Goal: Task Accomplishment & Management: Use online tool/utility

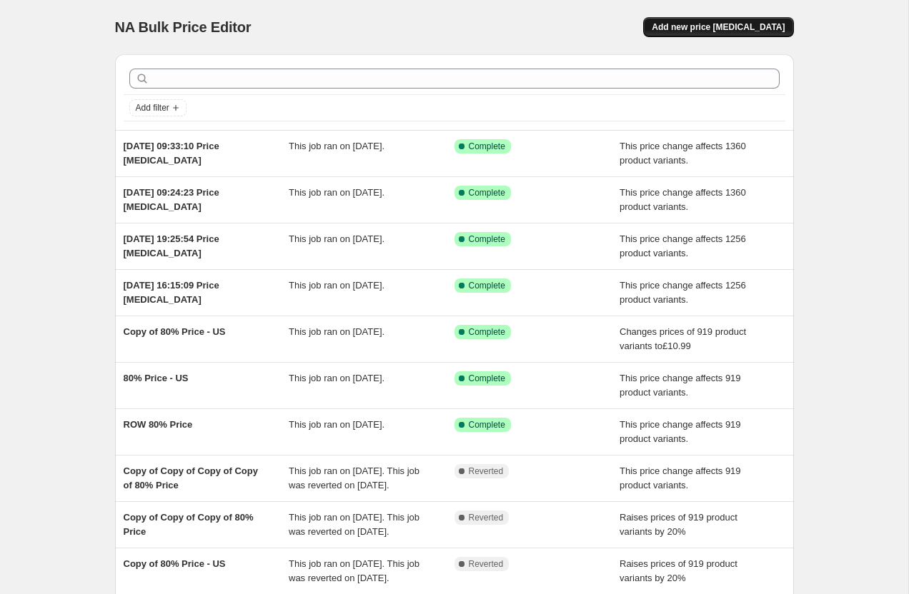
click at [702, 24] on span "Add new price [MEDICAL_DATA]" at bounding box center [717, 26] width 133 height 11
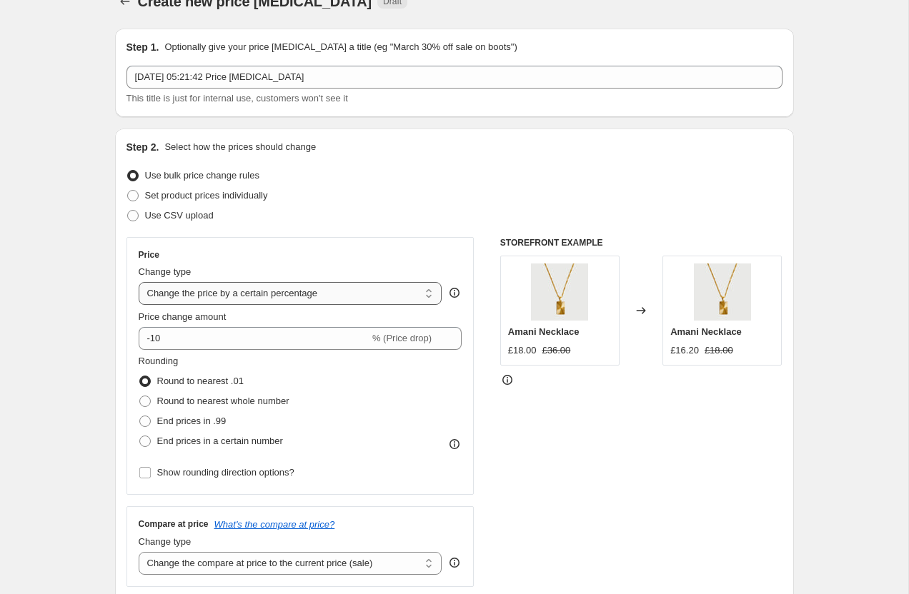
scroll to position [29, 0]
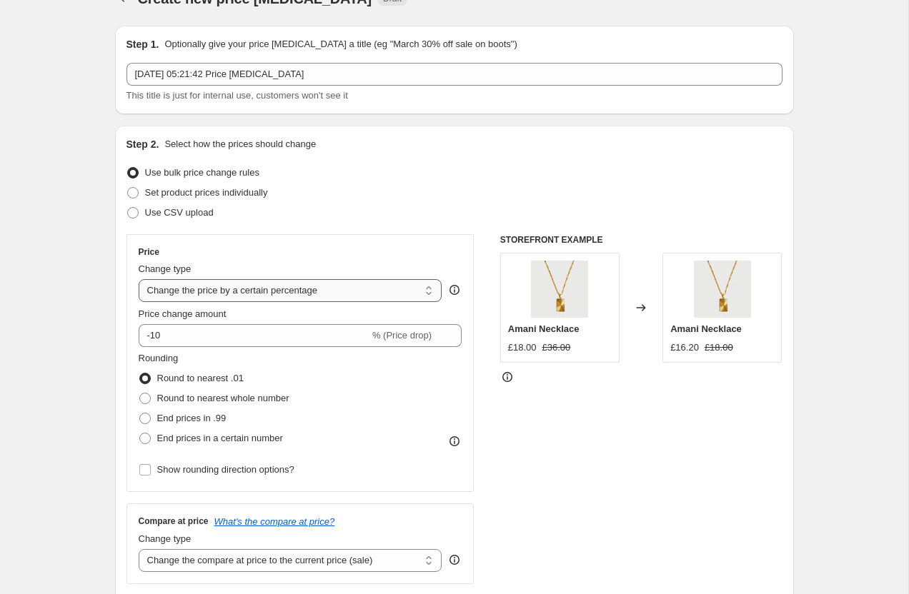
click at [168, 285] on select "Change the price to a certain amount Change the price by a certain amount Chang…" at bounding box center [291, 290] width 304 height 23
select select "to"
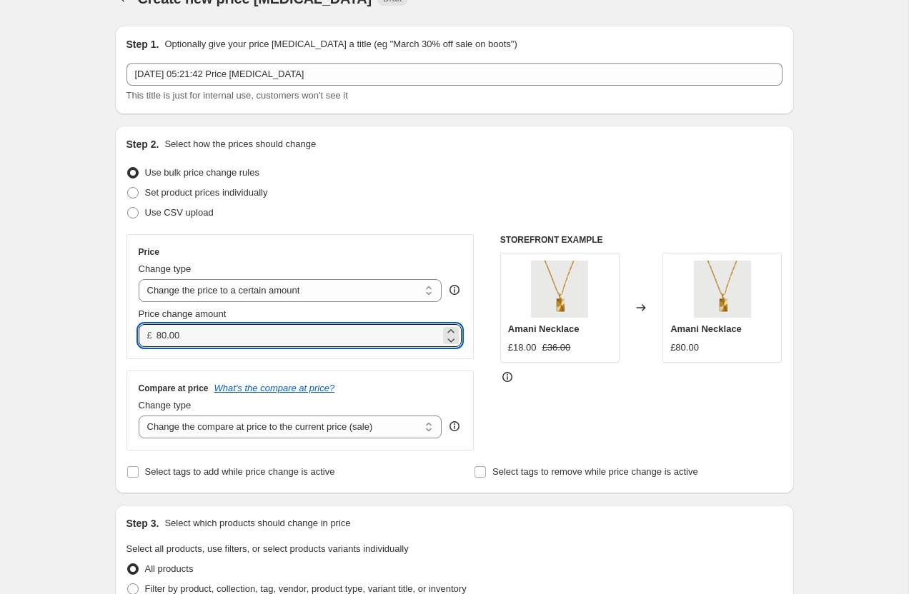
drag, startPoint x: 206, startPoint y: 341, endPoint x: 144, endPoint y: 339, distance: 62.2
click at [144, 339] on div "£ 80.00" at bounding box center [301, 335] width 324 height 23
drag, startPoint x: 175, startPoint y: 338, endPoint x: 146, endPoint y: 338, distance: 28.6
click at [146, 338] on div "£ 10" at bounding box center [301, 335] width 324 height 23
type input "11.00"
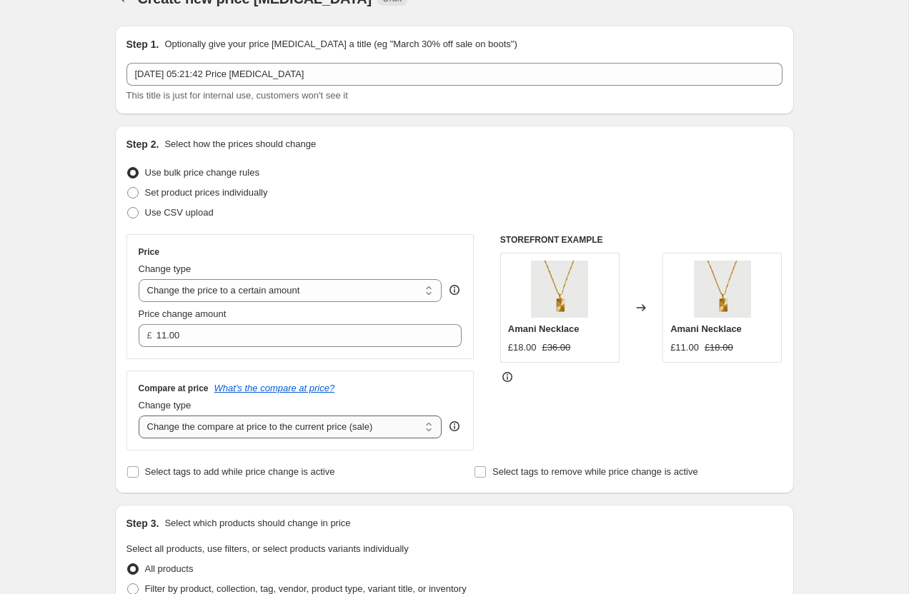
click at [179, 423] on select "Change the compare at price to the current price (sale) Change the compare at p…" at bounding box center [291, 427] width 304 height 23
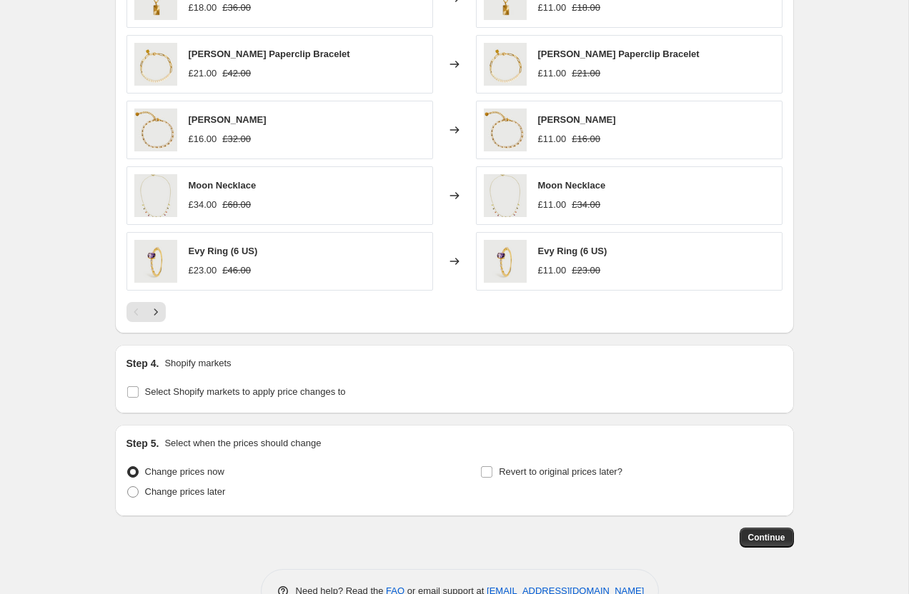
scroll to position [739, 0]
click at [131, 396] on input "Select Shopify markets to apply price changes to" at bounding box center [132, 392] width 11 height 11
checkbox input "true"
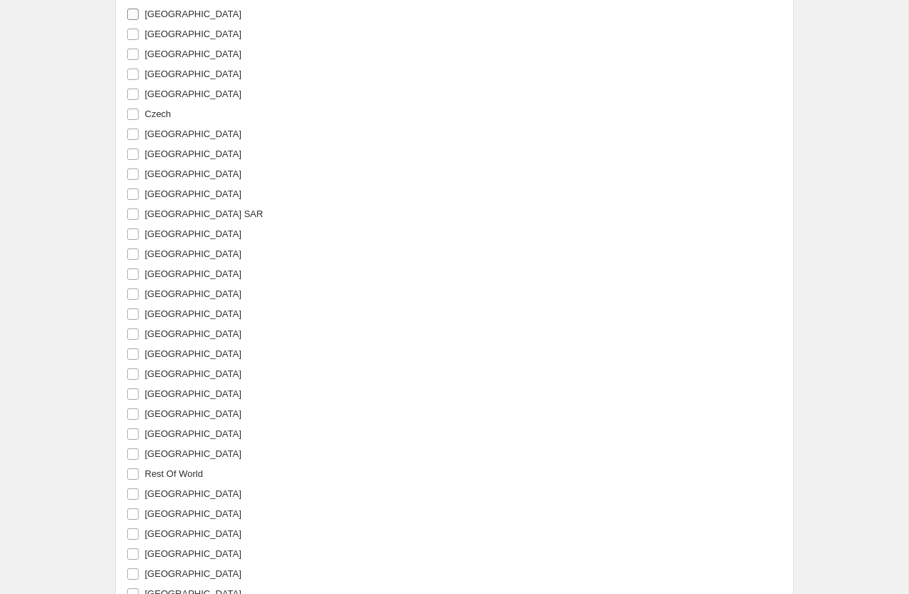
scroll to position [1537, 0]
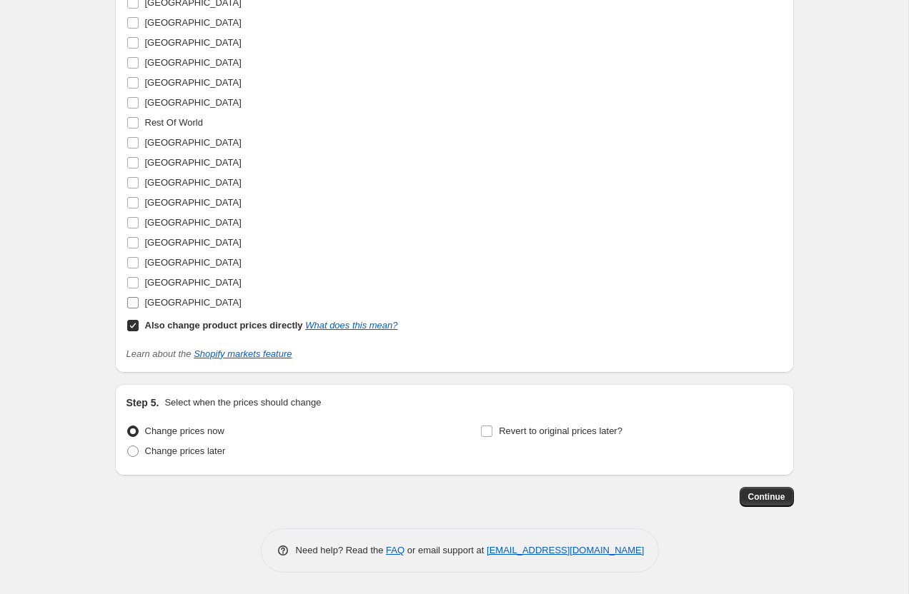
click at [130, 304] on input "[GEOGRAPHIC_DATA]" at bounding box center [132, 302] width 11 height 11
checkbox input "true"
click at [134, 328] on input "Also change product prices directly What does this mean?" at bounding box center [132, 325] width 11 height 11
checkbox input "false"
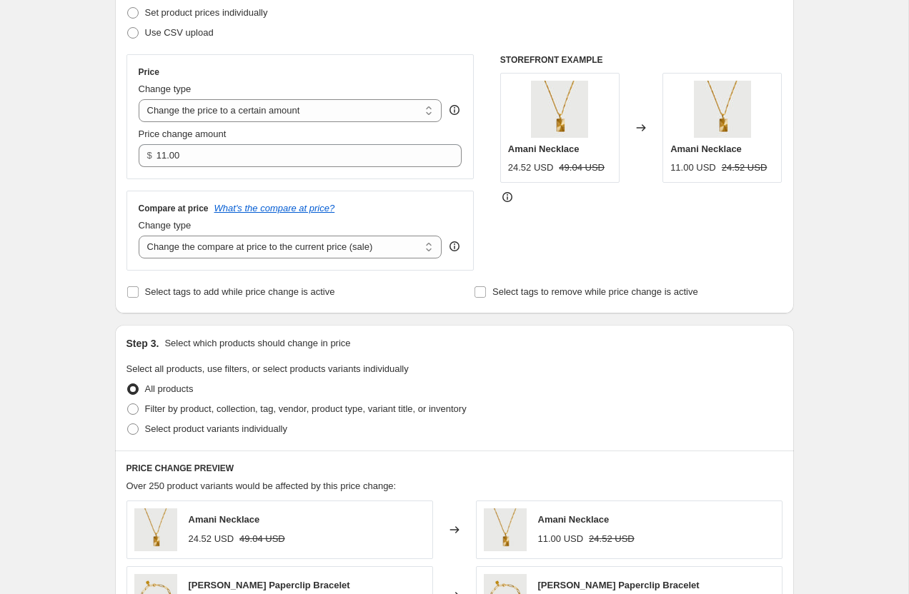
scroll to position [208, 0]
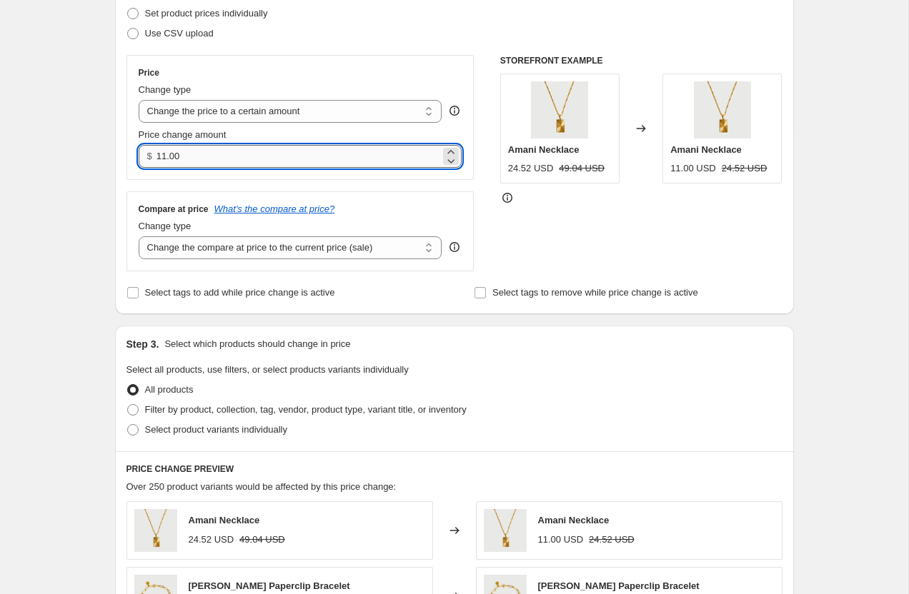
click at [159, 155] on input "11.00" at bounding box center [298, 156] width 284 height 23
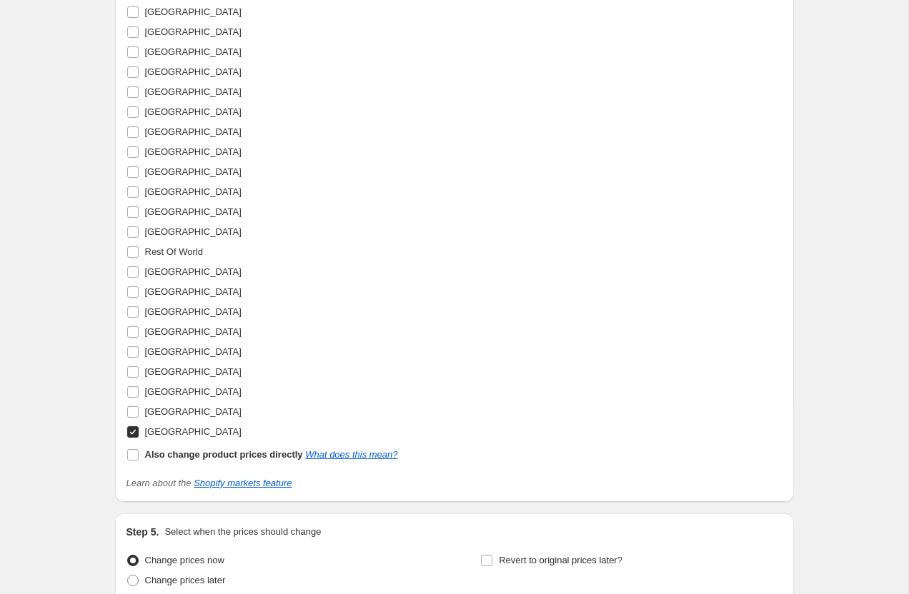
scroll to position [1537, 0]
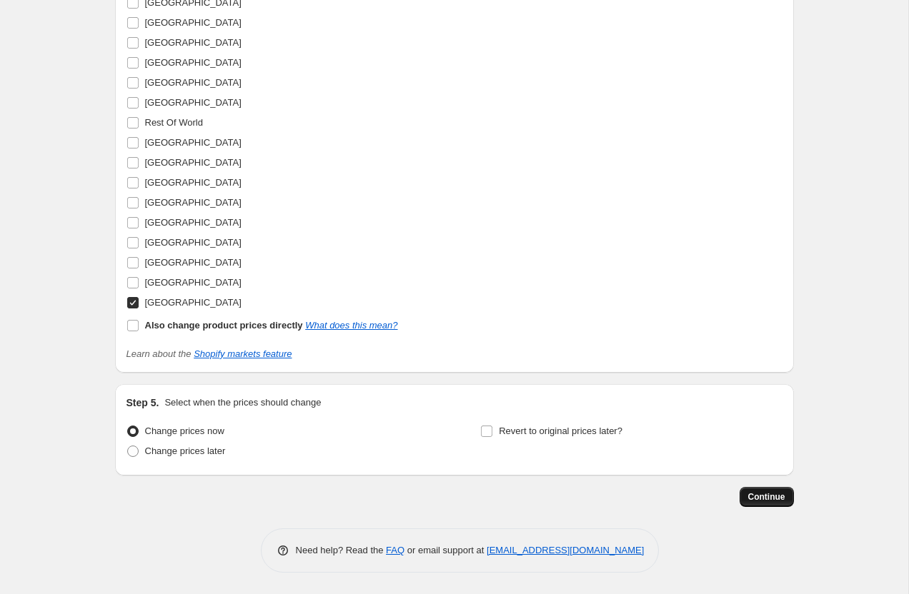
click at [751, 497] on span "Continue" at bounding box center [766, 496] width 37 height 11
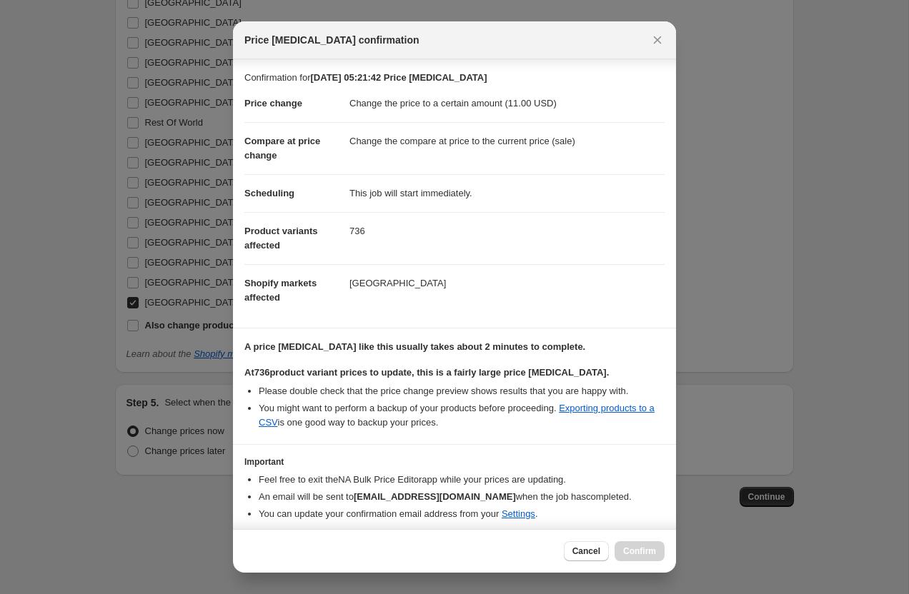
scroll to position [50, 0]
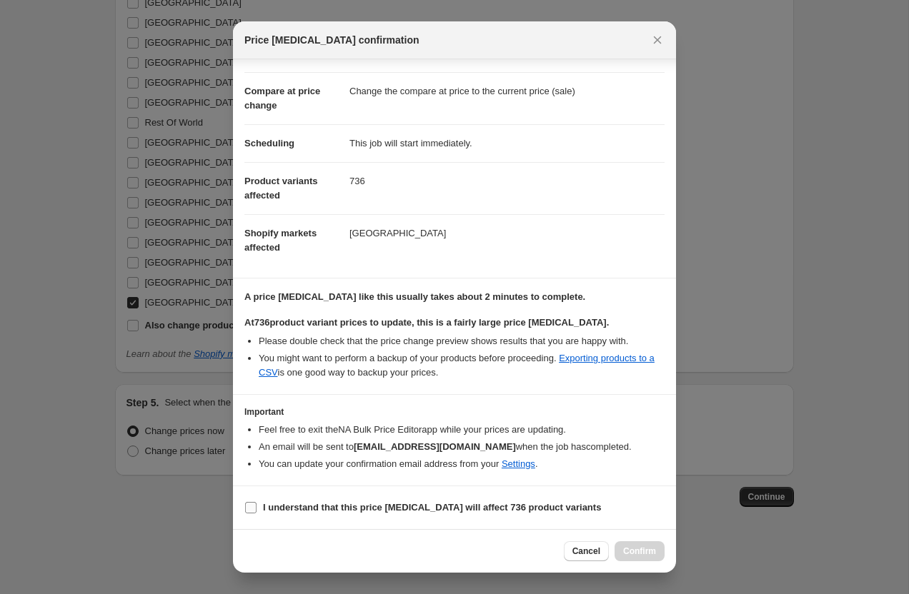
click at [271, 504] on b "I understand that this price [MEDICAL_DATA] will affect 736 product variants" at bounding box center [432, 507] width 338 height 11
click at [256, 504] on input "I understand that this price [MEDICAL_DATA] will affect 736 product variants" at bounding box center [250, 507] width 11 height 11
checkbox input "true"
click at [634, 548] on span "Confirm" at bounding box center [639, 551] width 33 height 11
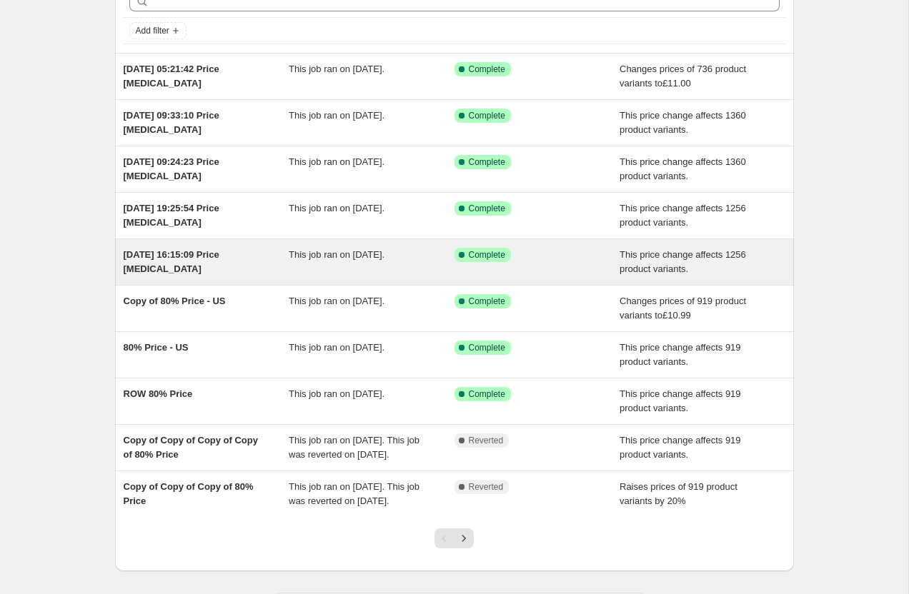
scroll to position [170, 0]
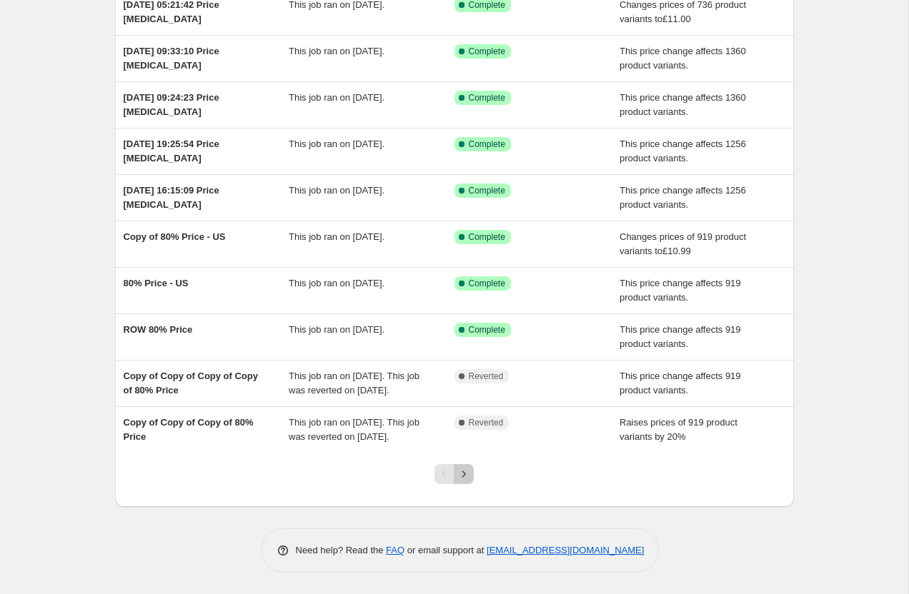
click at [467, 476] on icon "Next" at bounding box center [463, 474] width 14 height 14
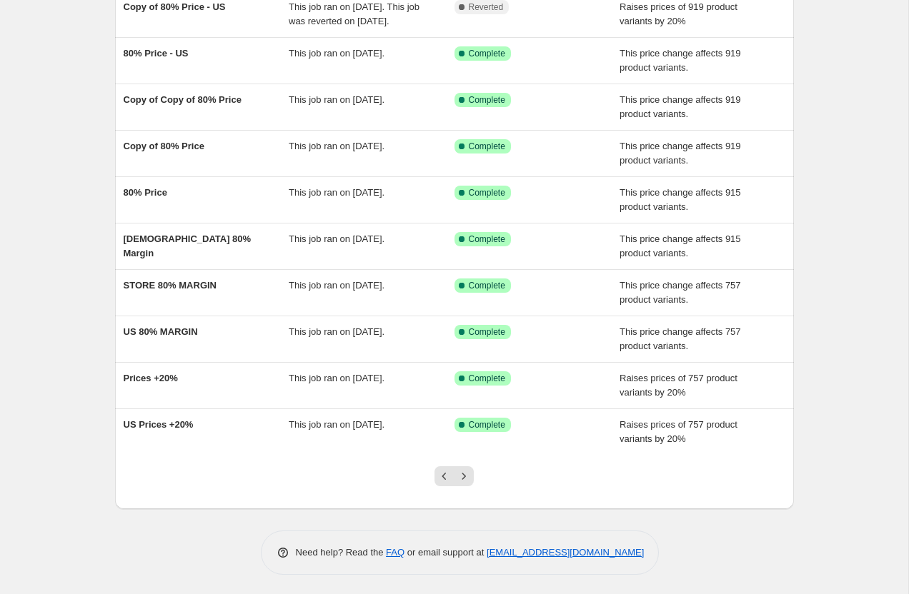
scroll to position [156, 0]
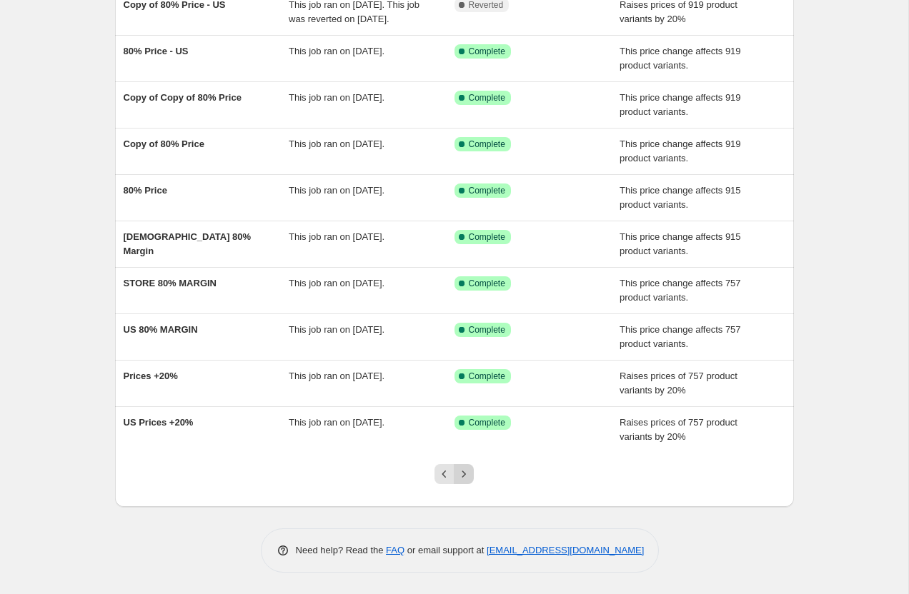
click at [456, 478] on button "Next" at bounding box center [464, 474] width 20 height 20
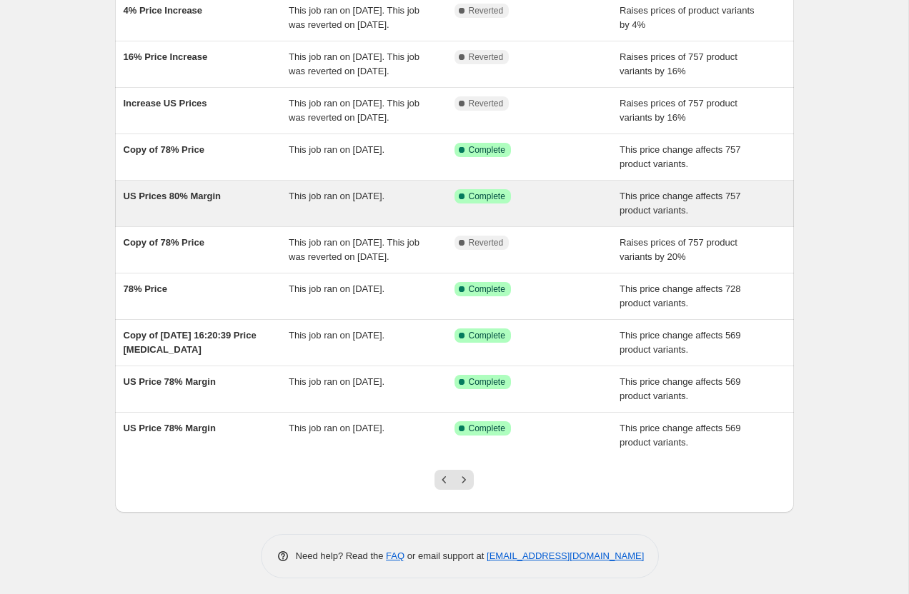
scroll to position [199, 0]
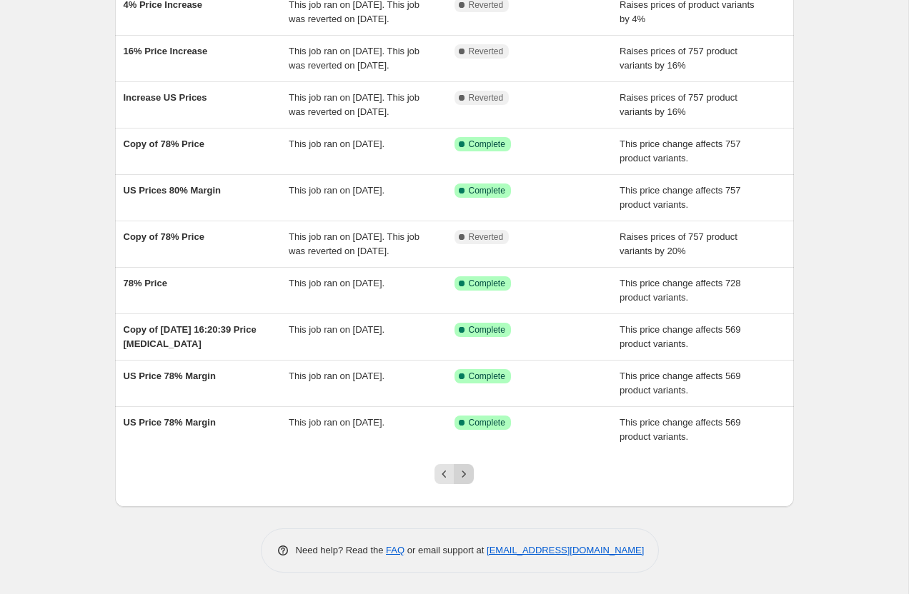
click at [465, 471] on icon "Next" at bounding box center [463, 474] width 14 height 14
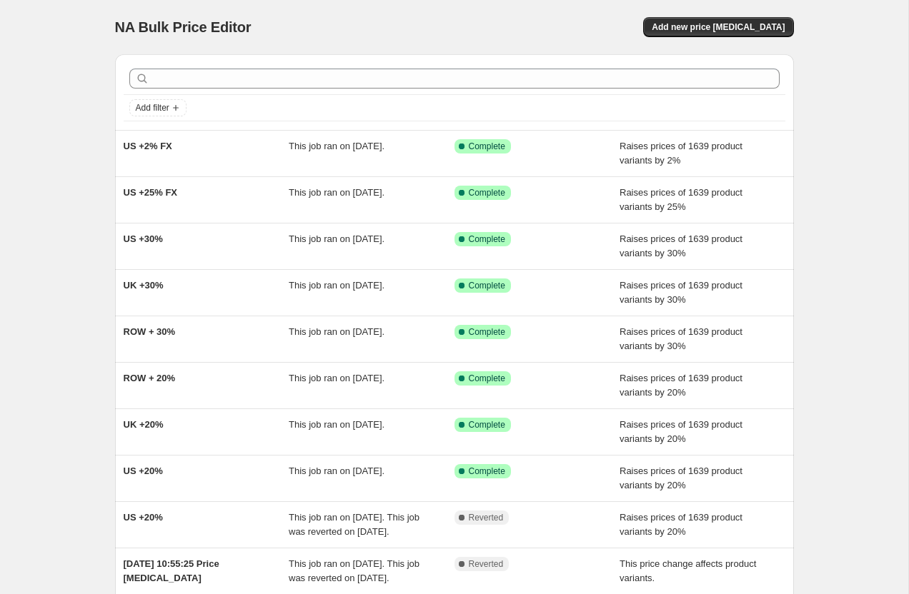
scroll to position [170, 0]
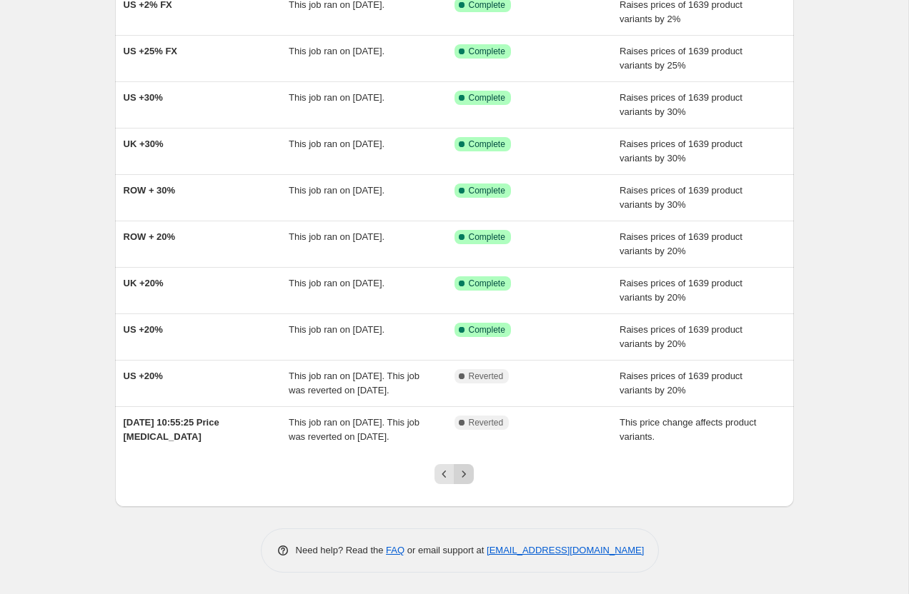
click at [468, 466] on button "Next" at bounding box center [464, 474] width 20 height 20
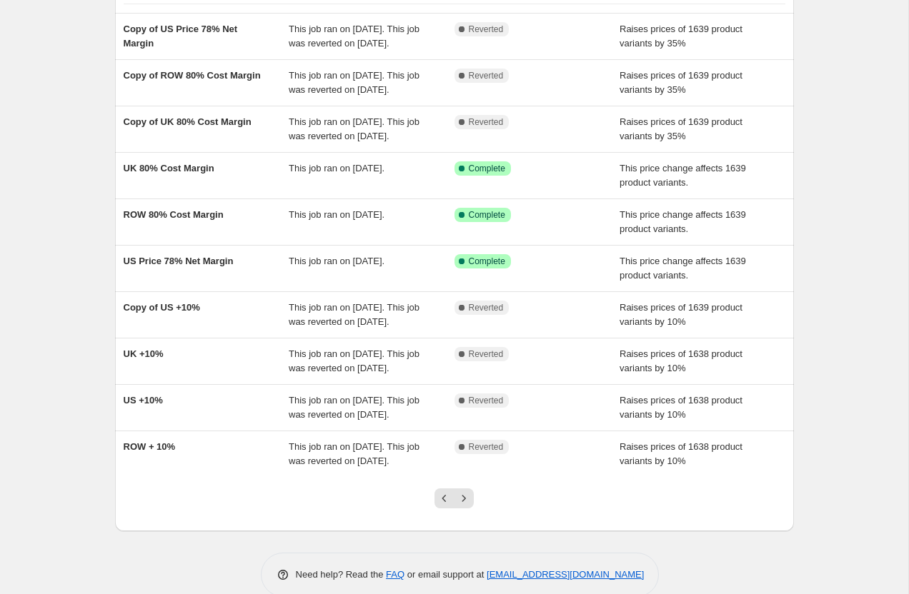
scroll to position [241, 0]
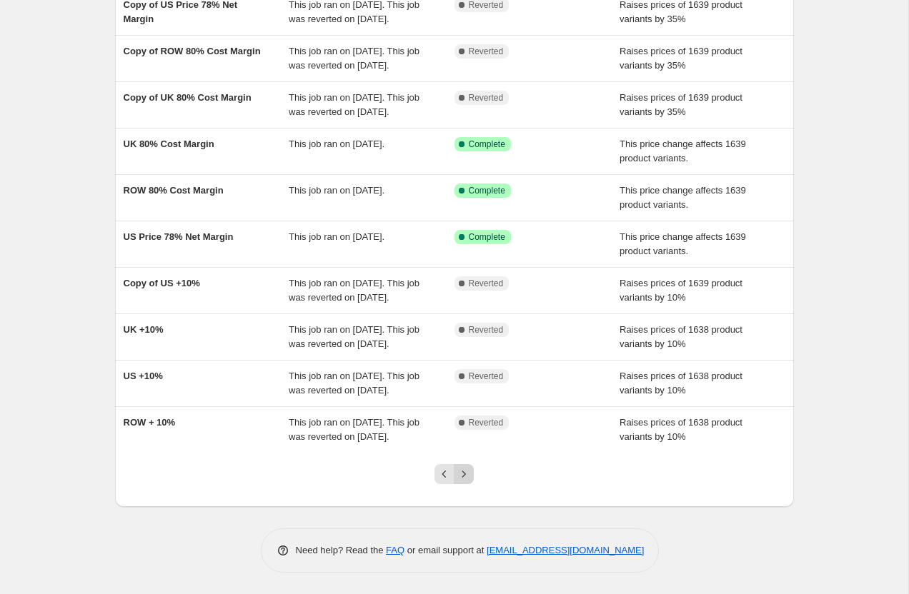
click at [466, 480] on icon "Next" at bounding box center [463, 474] width 14 height 14
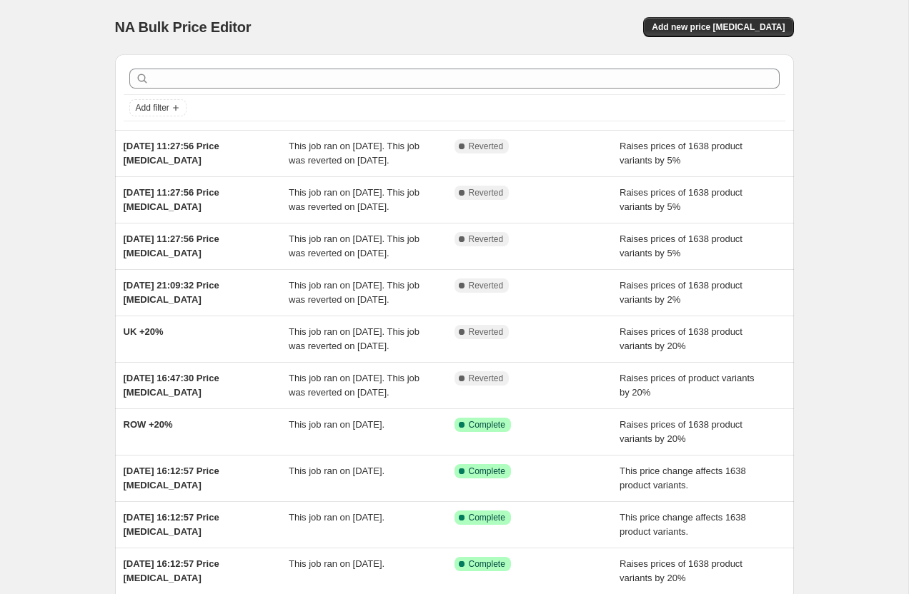
scroll to position [227, 0]
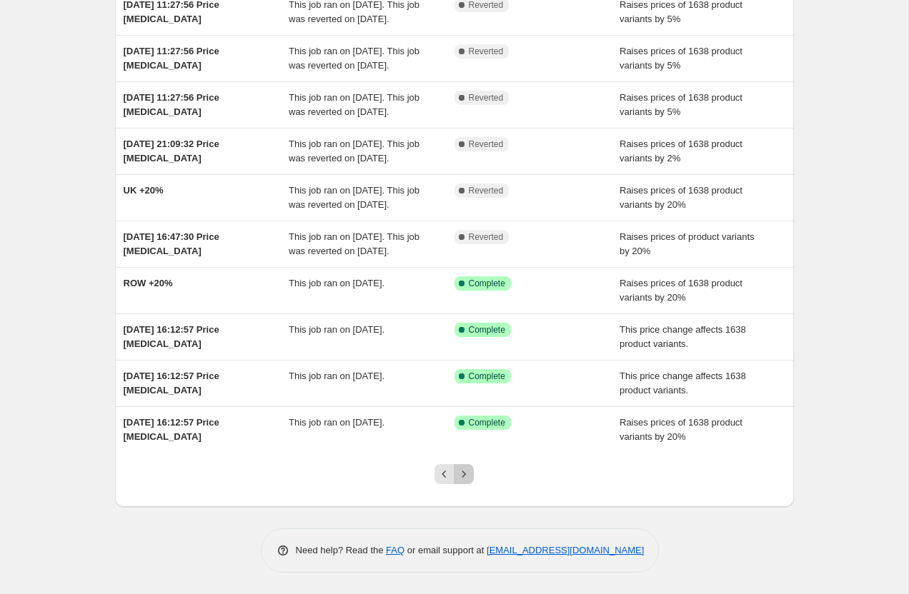
click at [466, 480] on icon "Next" at bounding box center [463, 474] width 14 height 14
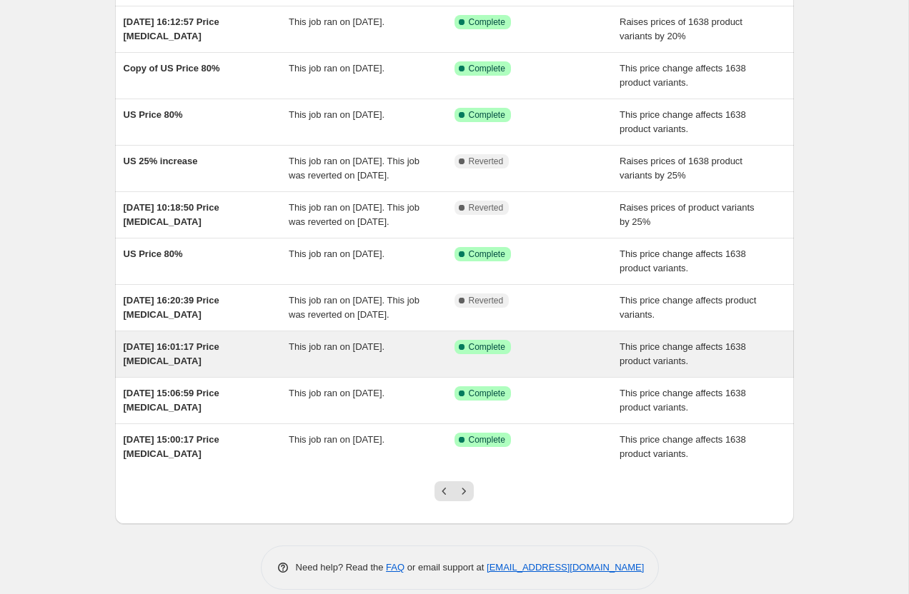
scroll to position [122, 0]
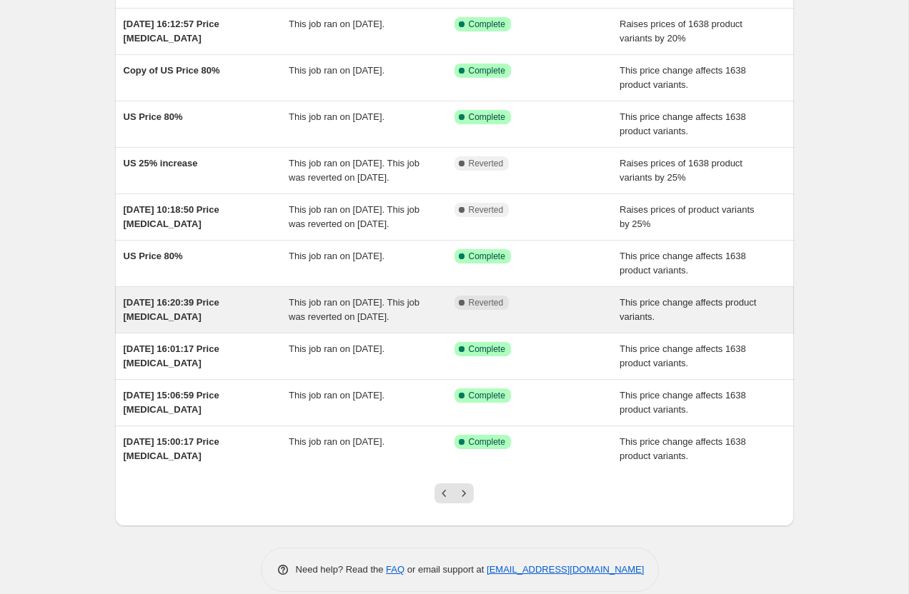
click at [210, 324] on div "1 Jul 2025, 16:20:39 Price change job" at bounding box center [207, 310] width 166 height 29
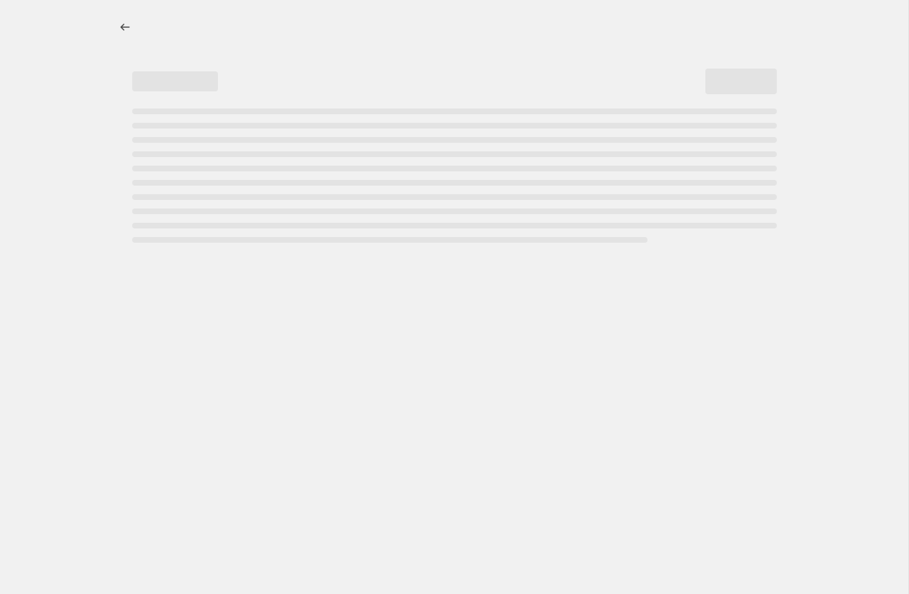
select select "margin"
select select "pp"
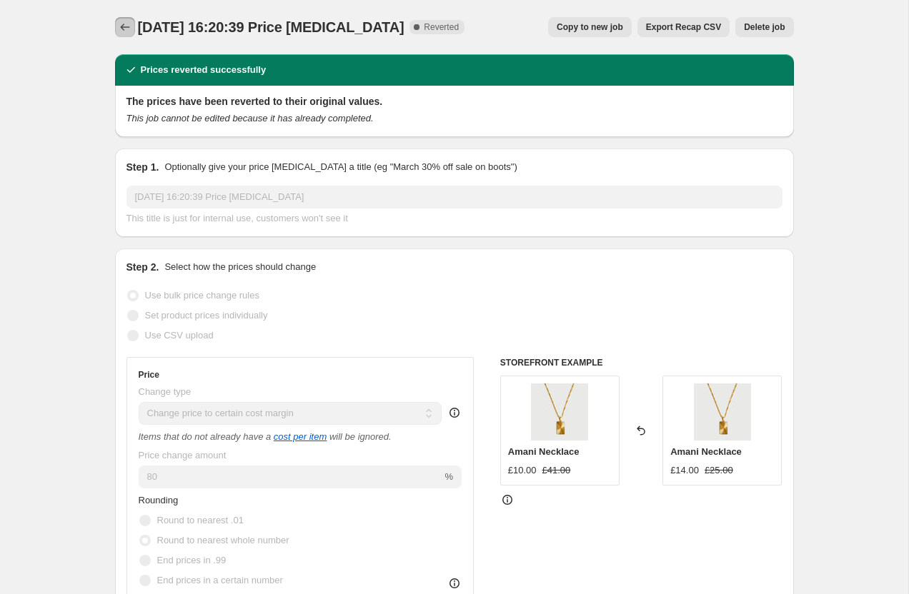
click at [134, 26] on button "Price change jobs" at bounding box center [125, 27] width 20 height 20
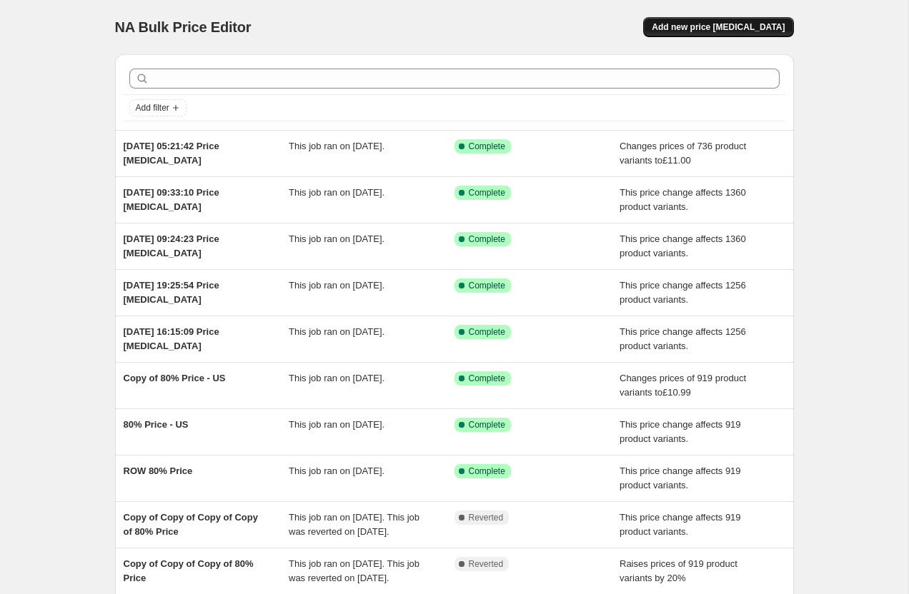
click at [692, 30] on span "Add new price [MEDICAL_DATA]" at bounding box center [717, 26] width 133 height 11
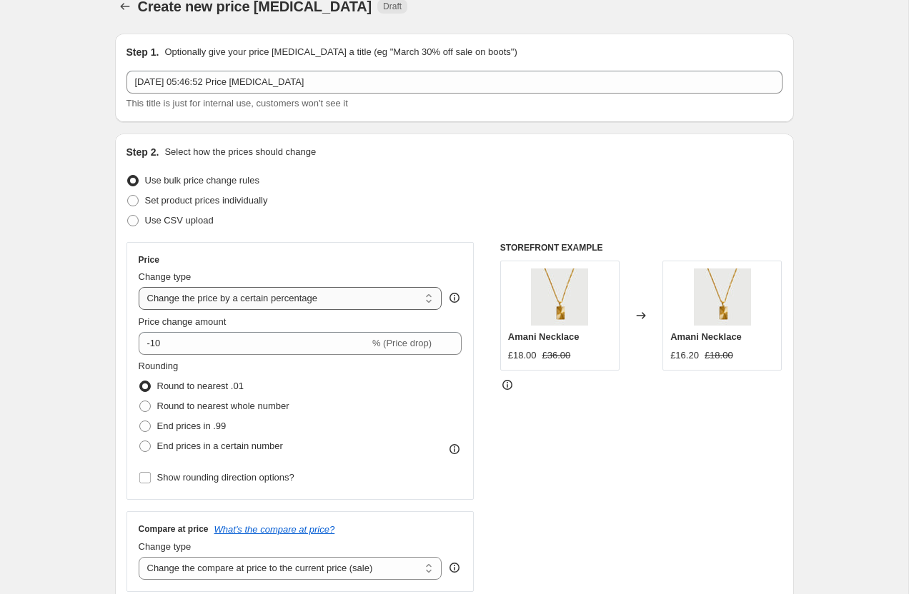
scroll to position [22, 0]
click at [172, 304] on select "Change the price to a certain amount Change the price by a certain amount Chang…" at bounding box center [291, 297] width 304 height 23
select select "margin"
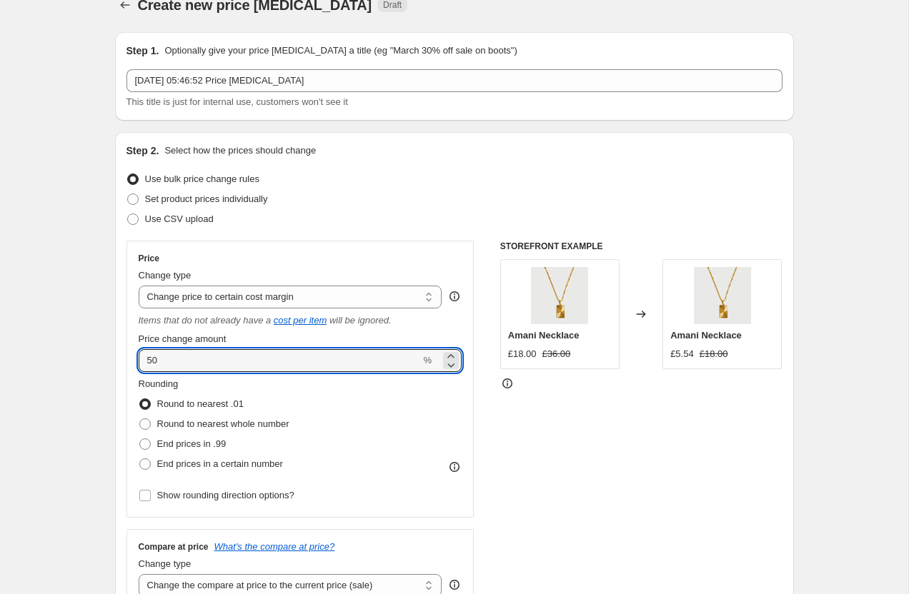
drag, startPoint x: 180, startPoint y: 360, endPoint x: 101, endPoint y: 356, distance: 78.7
type input "80"
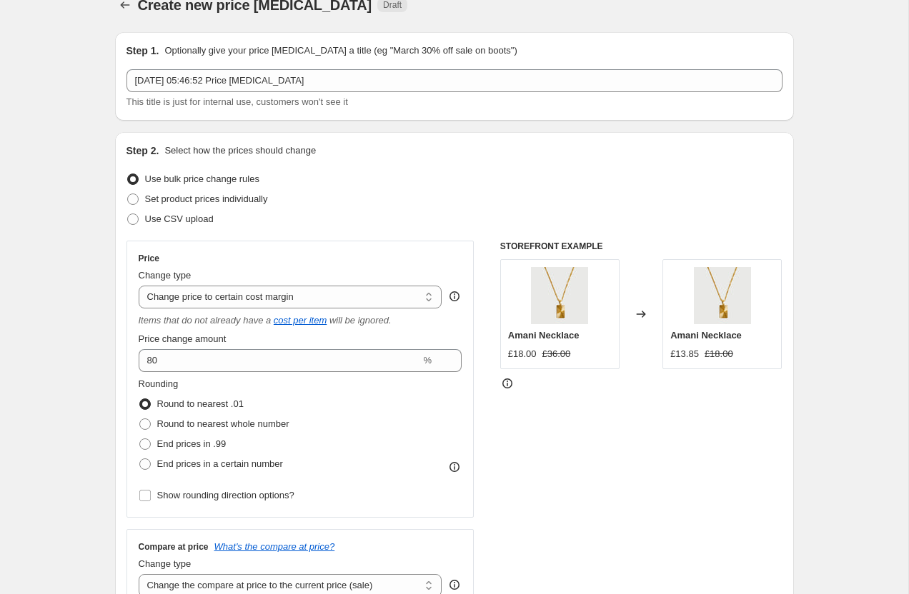
click at [141, 425] on span at bounding box center [144, 424] width 11 height 11
click at [140, 419] on input "Round to nearest whole number" at bounding box center [139, 419] width 1 height 1
radio input "true"
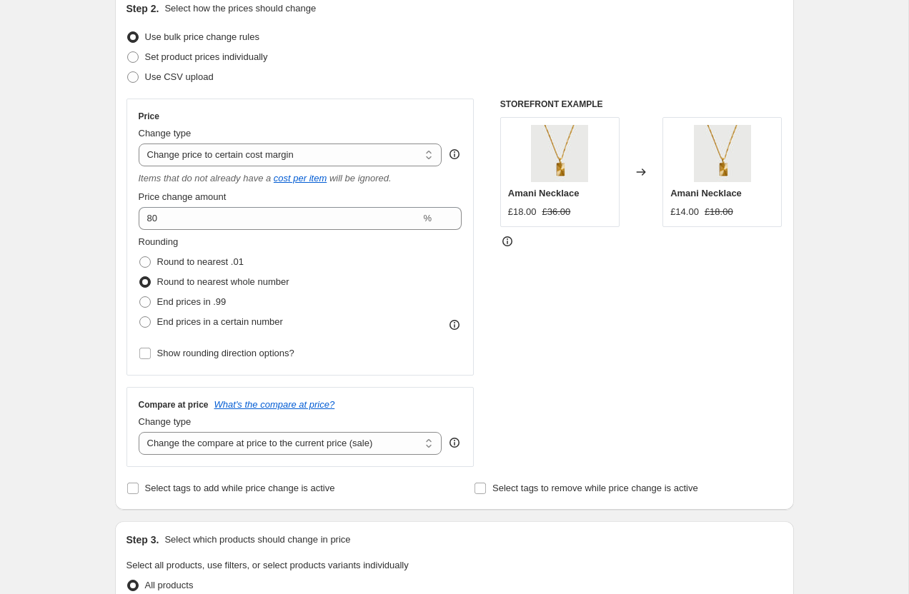
scroll to position [293, 0]
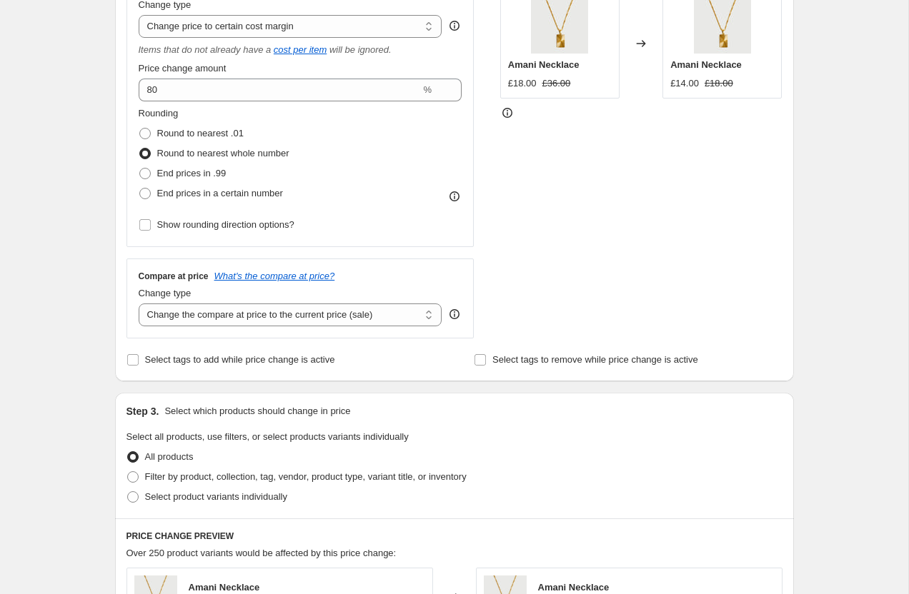
click at [173, 326] on div "Compare at price What's the compare at price? Change type Change the compare at…" at bounding box center [300, 299] width 348 height 80
click at [173, 315] on select "Change the compare at price to the current price (sale) Change the compare at p…" at bounding box center [291, 315] width 304 height 23
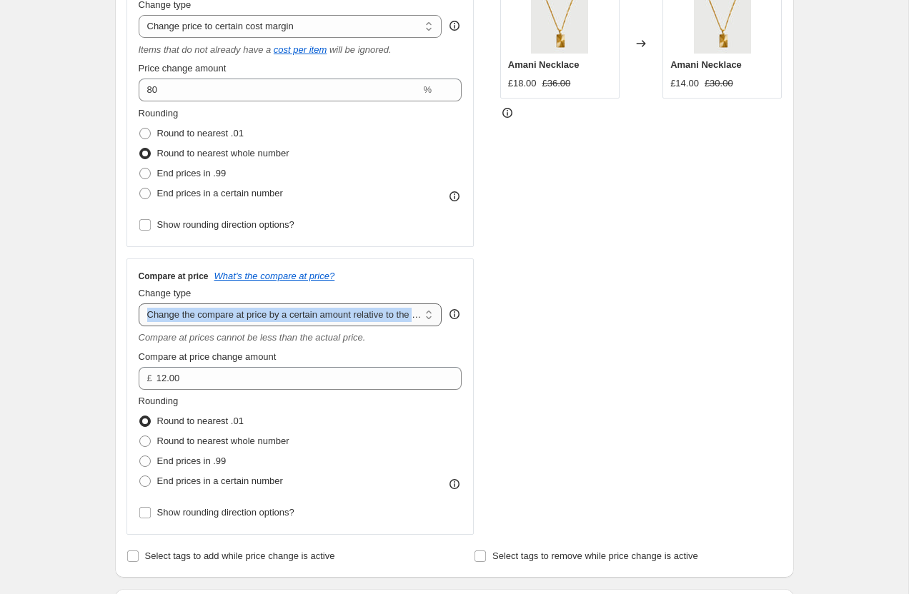
click at [196, 318] on select "Change the compare at price to the current price (sale) Change the compare at p…" at bounding box center [291, 315] width 304 height 23
select select "pp"
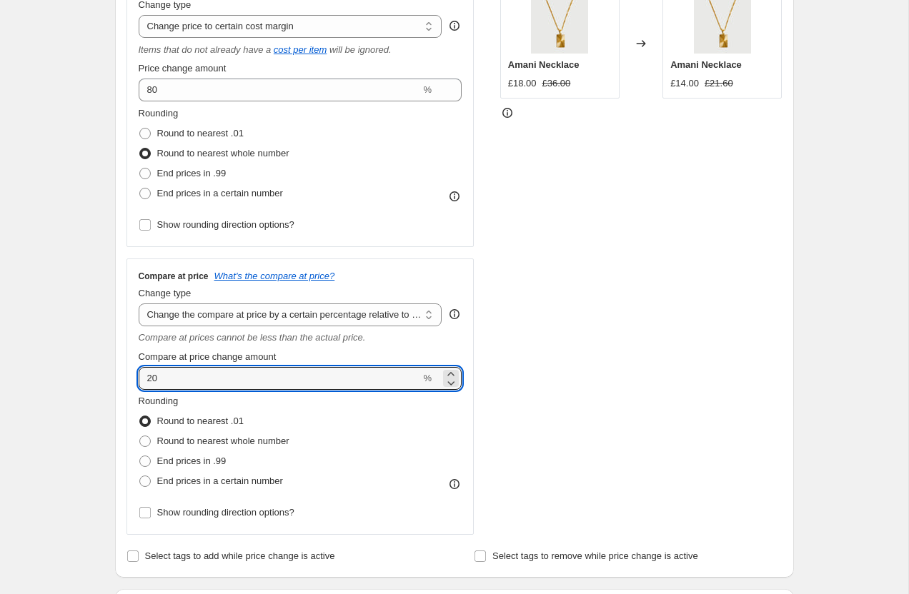
drag, startPoint x: 196, startPoint y: 376, endPoint x: 106, endPoint y: 371, distance: 90.1
click at [106, 372] on div "Step 1. Optionally give your price change job a title (eg "March 30% off sale o…" at bounding box center [449, 547] width 690 height 1594
type input "100"
click at [16, 379] on div "Create new price change job. This page is ready Create new price change job Dra…" at bounding box center [454, 569] width 908 height 1724
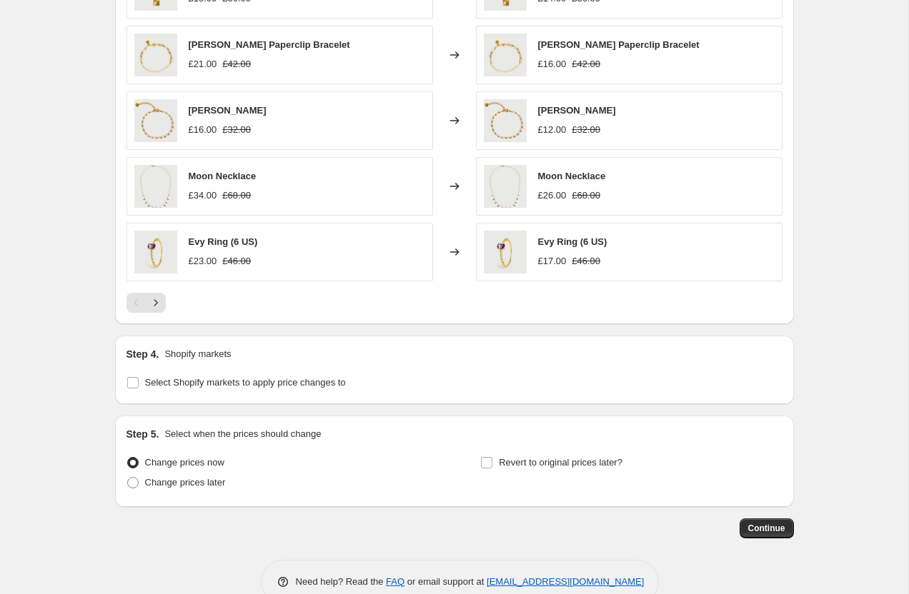
scroll to position [1129, 0]
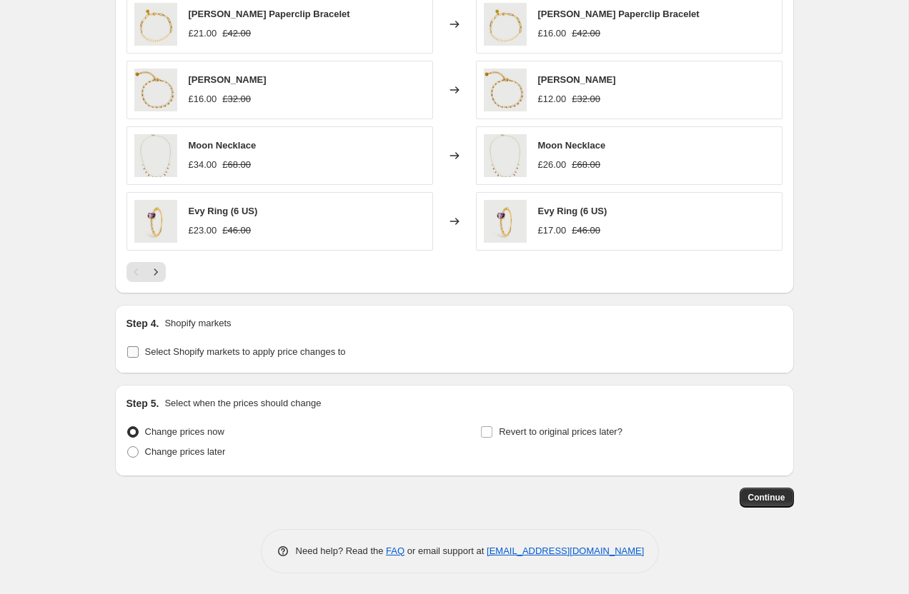
click at [134, 349] on input "Select Shopify markets to apply price changes to" at bounding box center [132, 351] width 11 height 11
checkbox input "true"
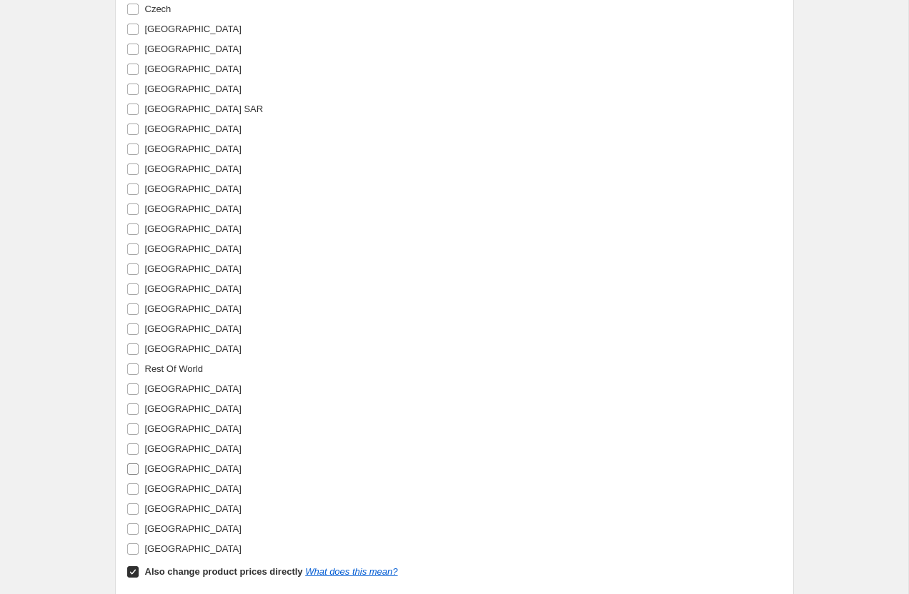
scroll to position [1668, 0]
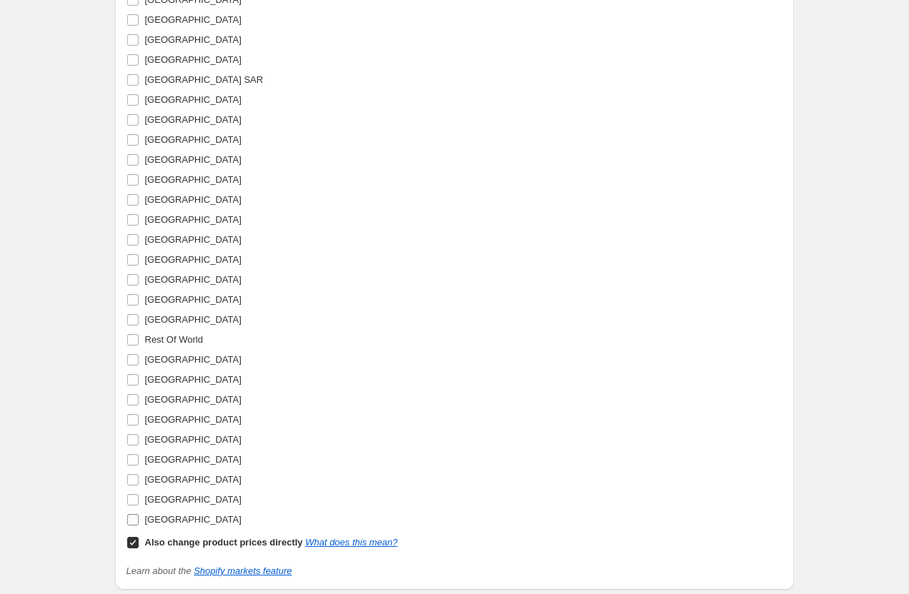
click at [130, 520] on input "[GEOGRAPHIC_DATA]" at bounding box center [132, 519] width 11 height 11
checkbox input "true"
click at [130, 537] on input "Also change product prices directly What does this mean?" at bounding box center [132, 542] width 11 height 11
checkbox input "false"
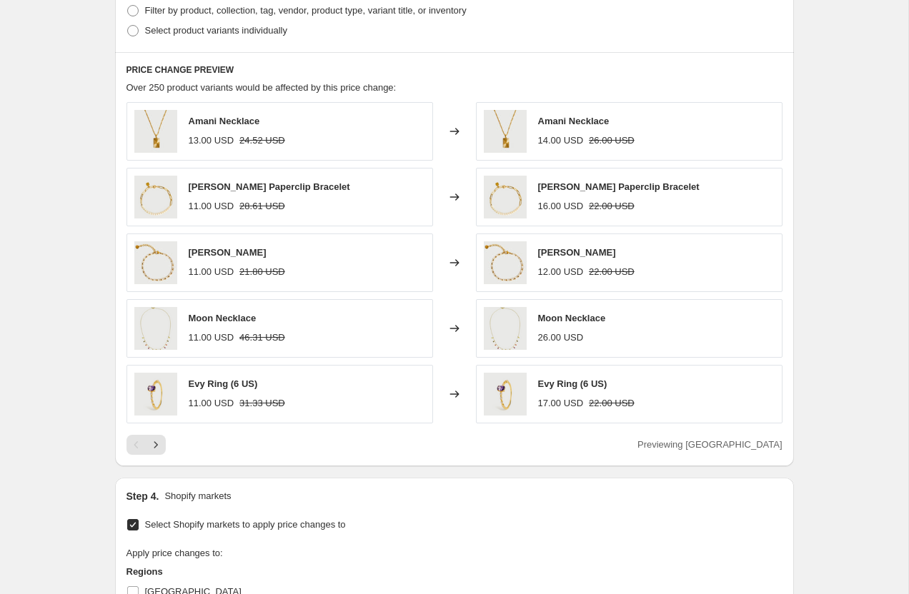
scroll to position [944, 0]
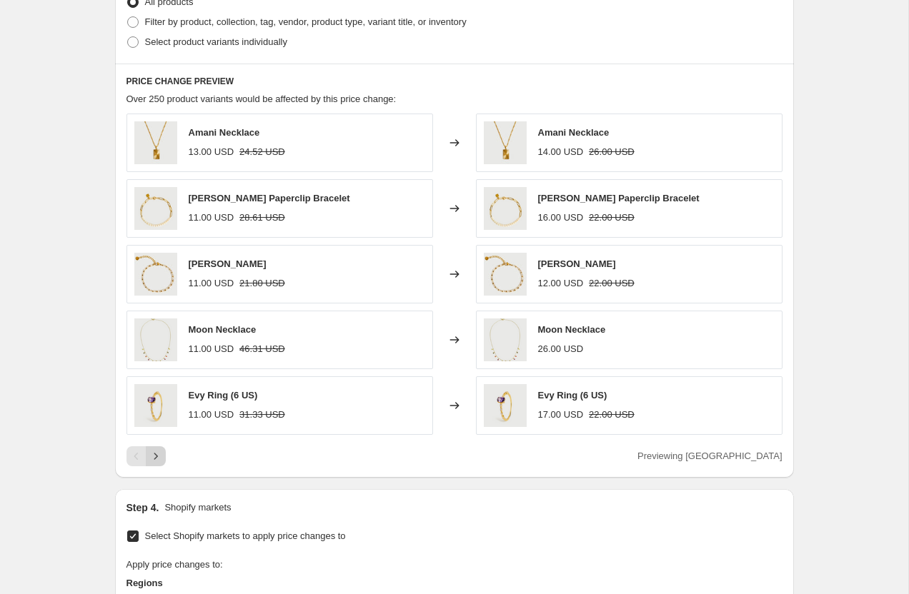
click at [155, 459] on icon "Next" at bounding box center [156, 456] width 14 height 14
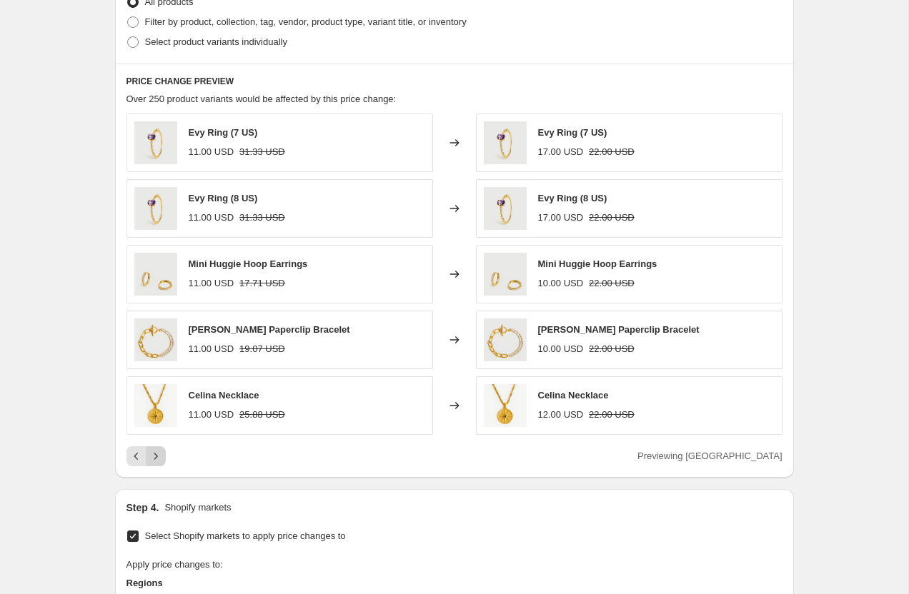
click at [155, 459] on icon "Next" at bounding box center [156, 456] width 14 height 14
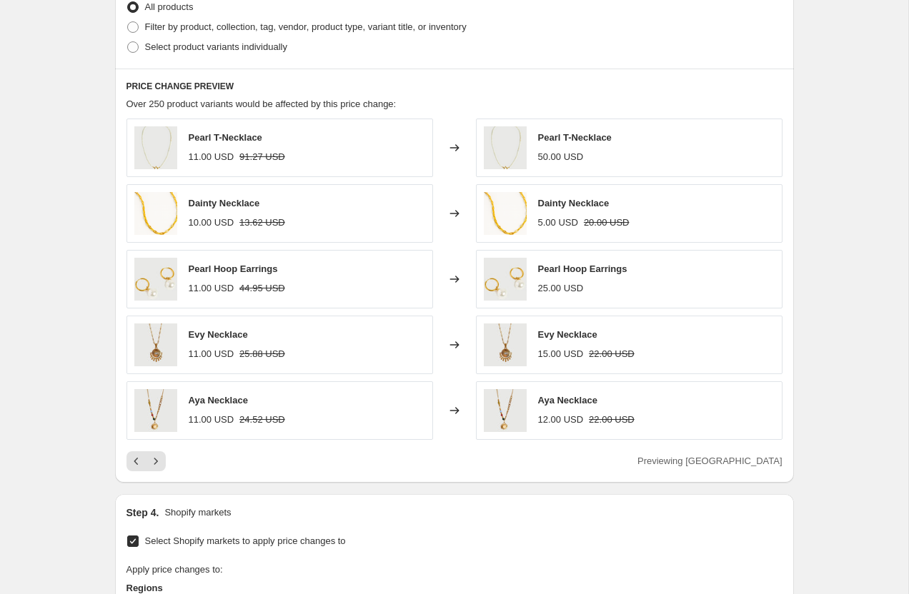
scroll to position [974, 0]
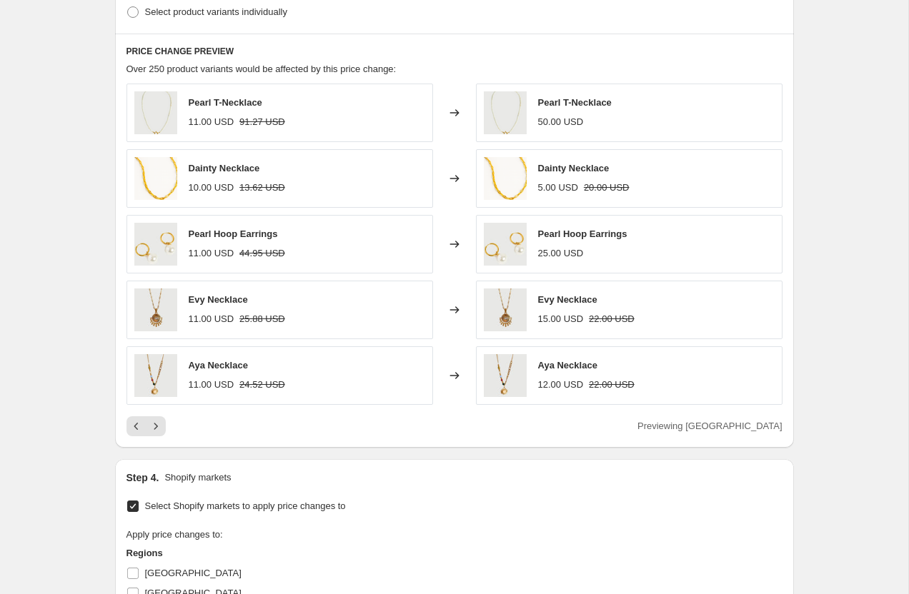
click at [158, 414] on div "Pearl T-Necklace 11.00 USD 91.27 USD Changed to Pearl T-Necklace 50.00 USD Dain…" at bounding box center [454, 260] width 656 height 353
click at [154, 424] on icon "Next" at bounding box center [156, 426] width 4 height 6
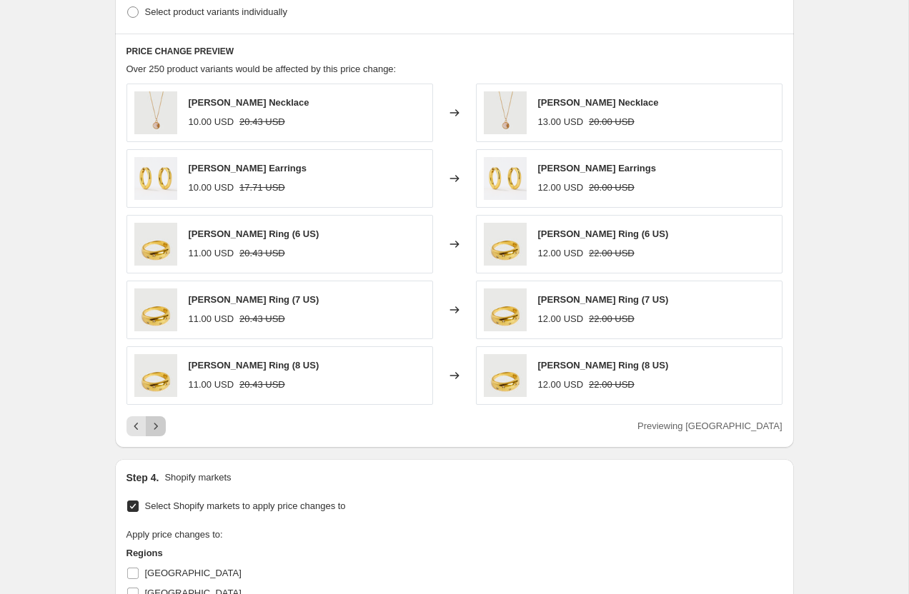
click at [157, 421] on icon "Next" at bounding box center [156, 426] width 14 height 14
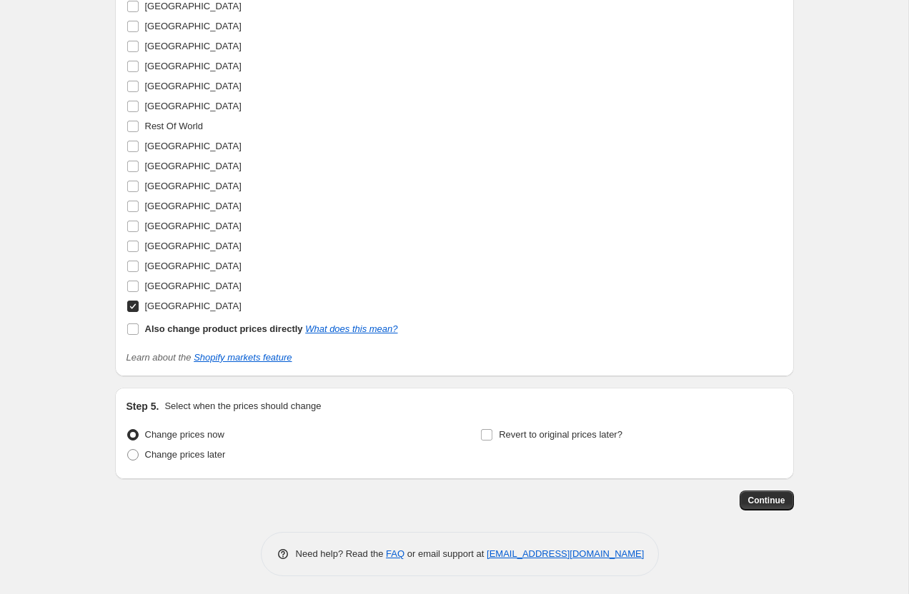
scroll to position [1885, 0]
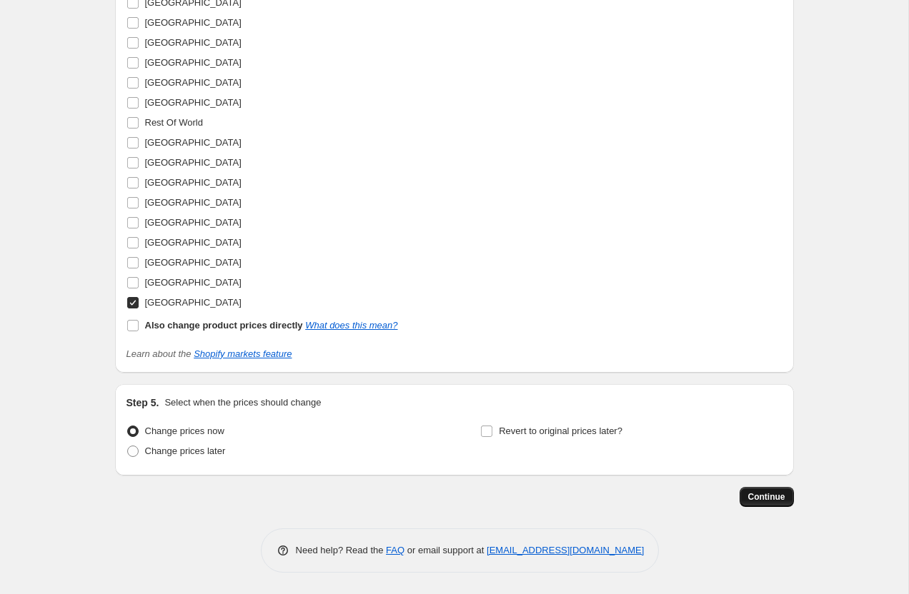
click at [760, 498] on span "Continue" at bounding box center [766, 496] width 37 height 11
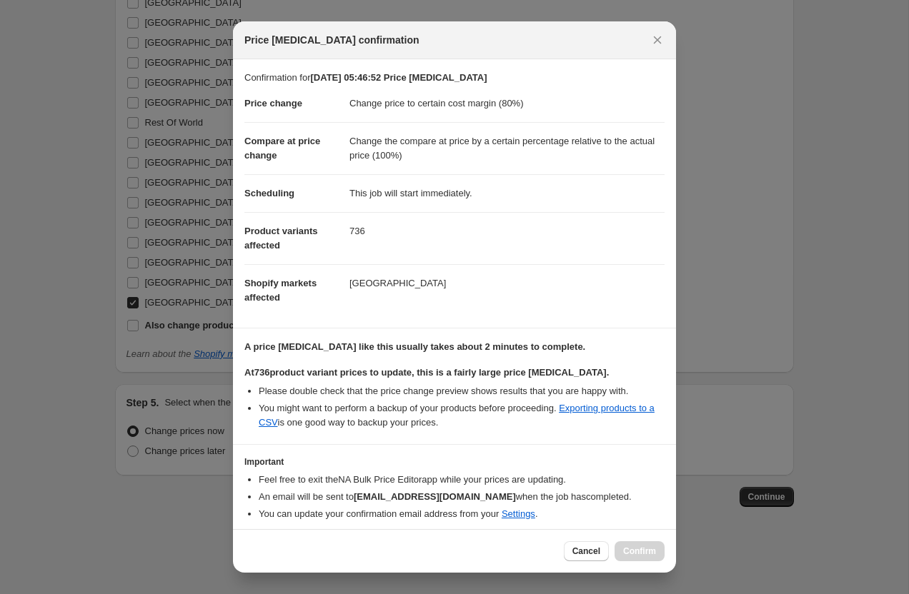
scroll to position [50, 0]
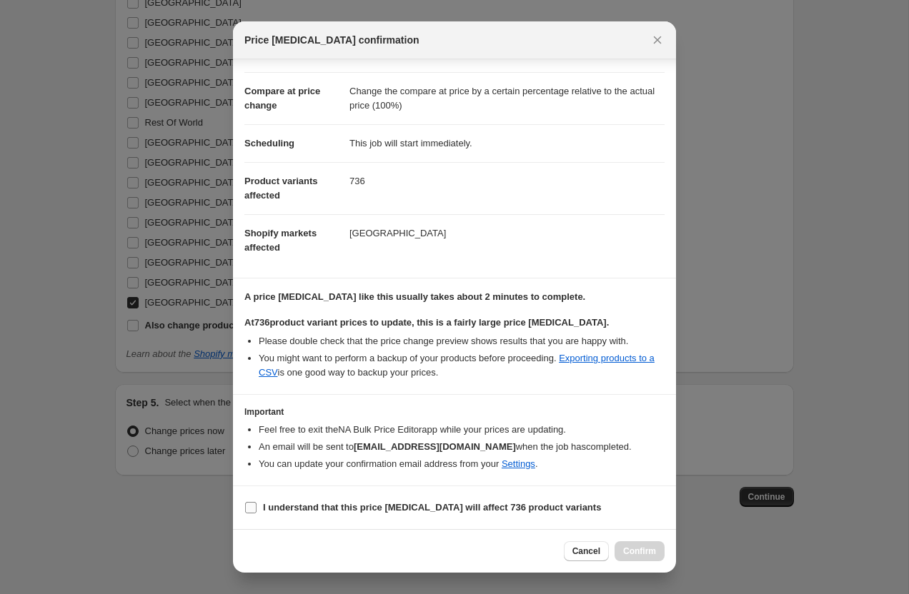
click at [251, 506] on input "I understand that this price [MEDICAL_DATA] will affect 736 product variants" at bounding box center [250, 507] width 11 height 11
checkbox input "true"
click at [636, 552] on span "Confirm" at bounding box center [639, 551] width 33 height 11
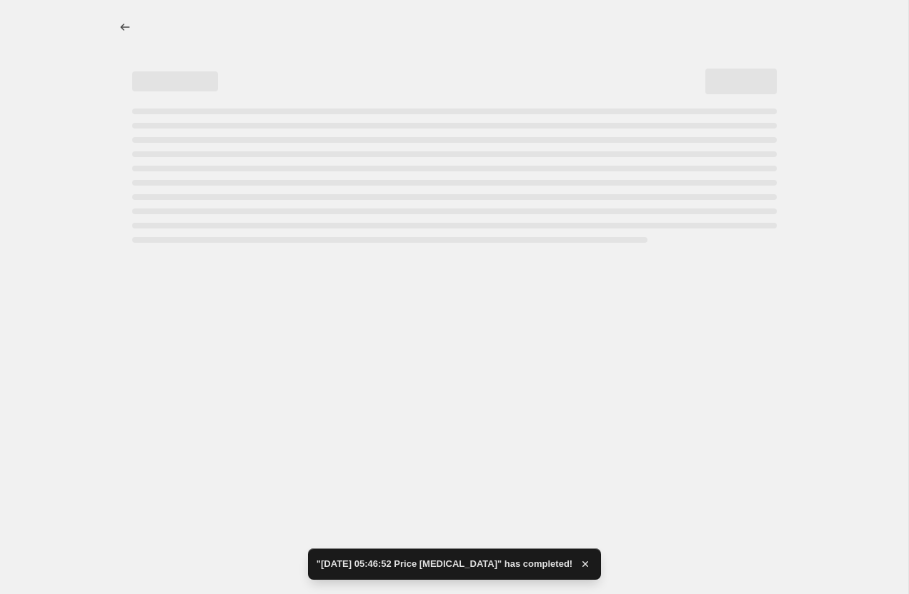
select select "margin"
select select "pp"
